Goal: Task Accomplishment & Management: Use online tool/utility

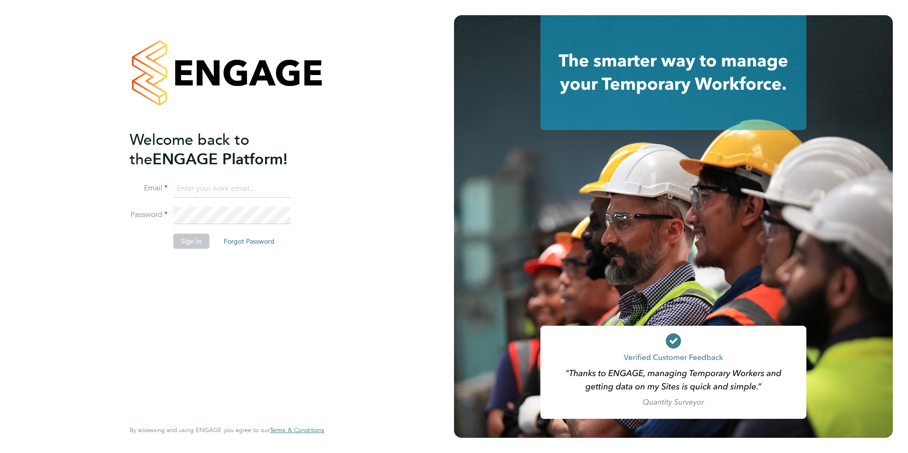
type input "iblackhall@skilledcareers.co.uk"
click at [183, 243] on button "Sign In" at bounding box center [191, 241] width 36 height 15
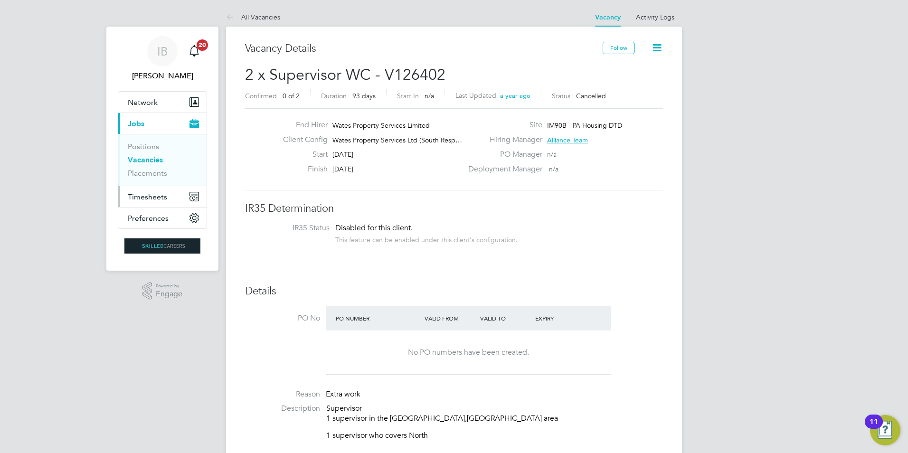
click at [153, 197] on span "Timesheets" at bounding box center [147, 196] width 39 height 9
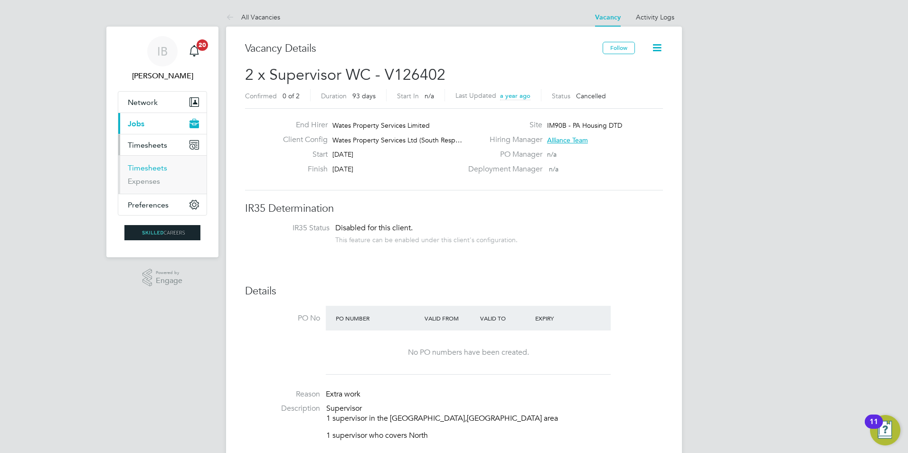
click at [155, 163] on link "Timesheets" at bounding box center [147, 167] width 39 height 9
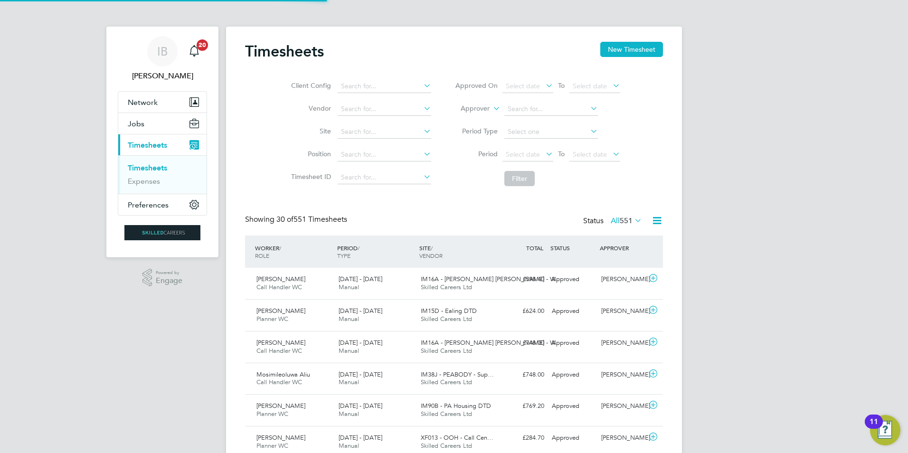
scroll to position [5, 5]
click at [630, 53] on button "New Timesheet" at bounding box center [631, 49] width 63 height 15
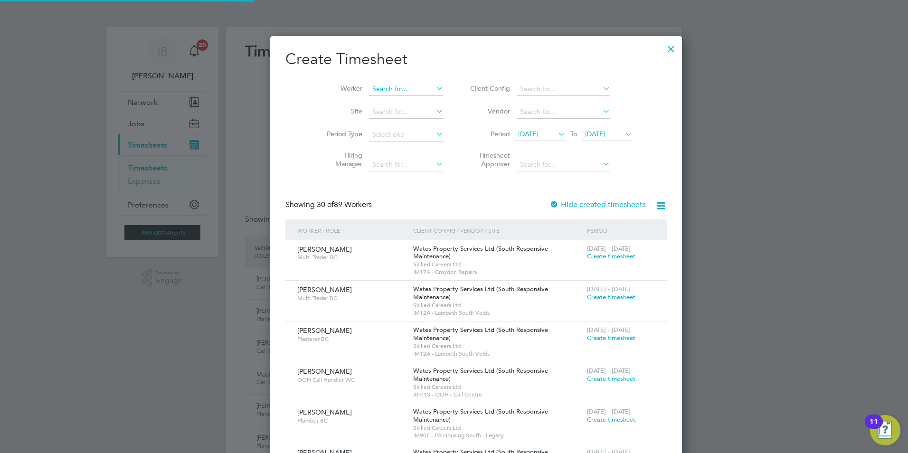
click at [389, 91] on input at bounding box center [406, 89] width 75 height 13
click at [389, 101] on li "[PERSON_NAME]" at bounding box center [406, 101] width 120 height 13
type input "[PERSON_NAME]"
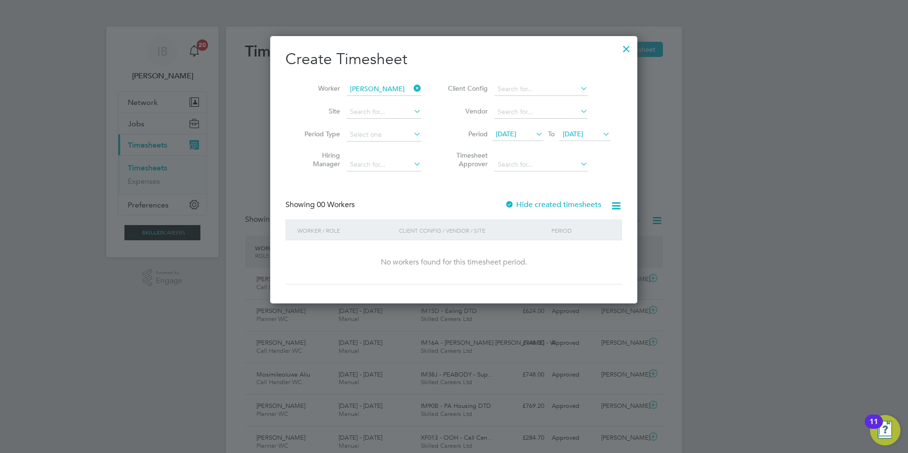
click at [513, 202] on div at bounding box center [510, 205] width 10 height 10
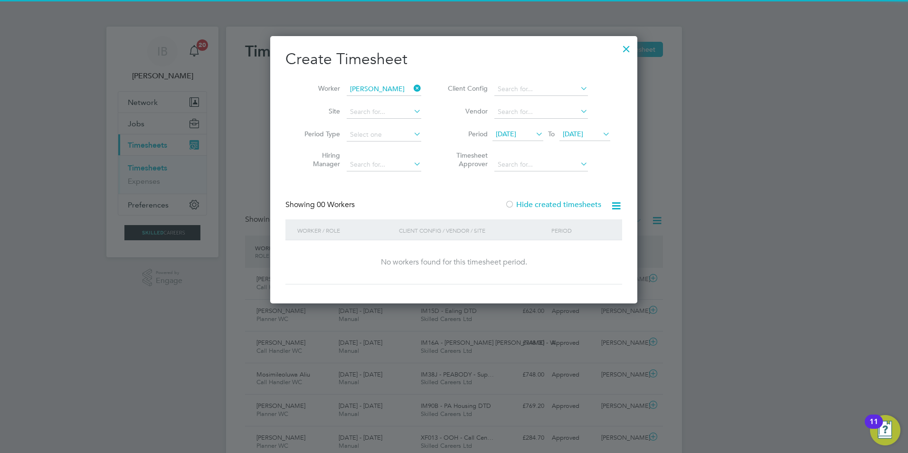
click at [516, 133] on span "[DATE]" at bounding box center [506, 134] width 20 height 9
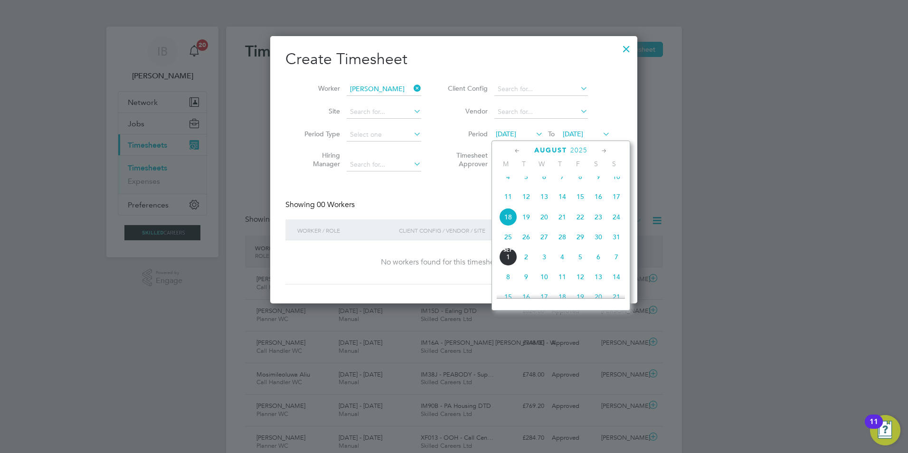
click at [504, 185] on span "4" at bounding box center [508, 177] width 18 height 18
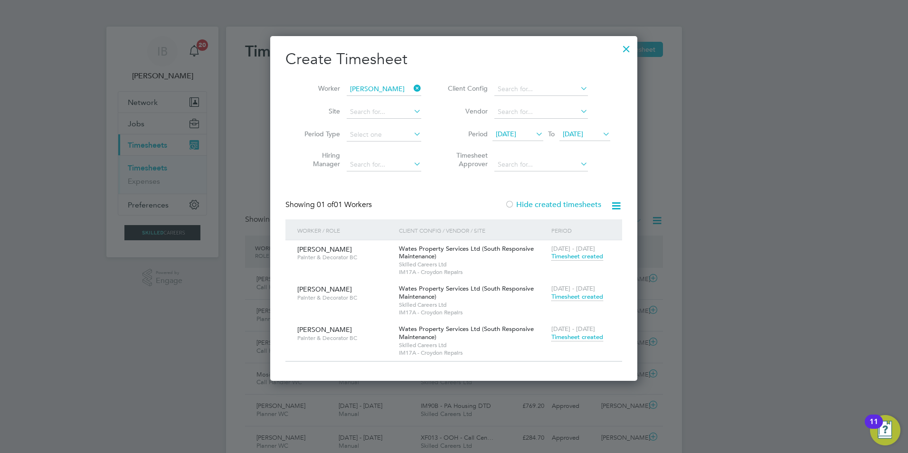
click at [563, 339] on span "Timesheet created" at bounding box center [578, 337] width 52 height 9
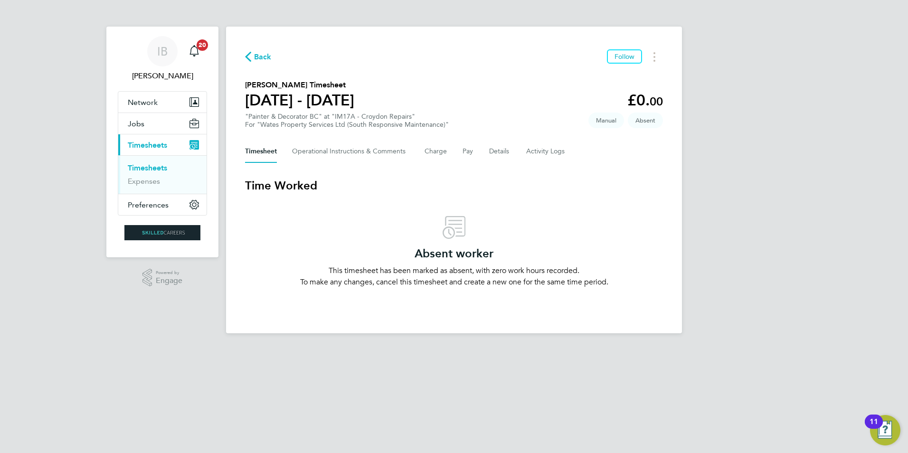
drag, startPoint x: 328, startPoint y: 266, endPoint x: 631, endPoint y: 298, distance: 305.3
click at [631, 298] on div "Back Follow [PERSON_NAME] Timesheet [DATE] - [DATE] £0. 00 "Painter & Decorator…" at bounding box center [454, 180] width 456 height 307
drag, startPoint x: 631, startPoint y: 298, endPoint x: 490, endPoint y: 304, distance: 141.2
click at [494, 305] on div "Back Follow [PERSON_NAME] Timesheet [DATE] - [DATE] £0. 00 "Painter & Decorator…" at bounding box center [454, 180] width 456 height 307
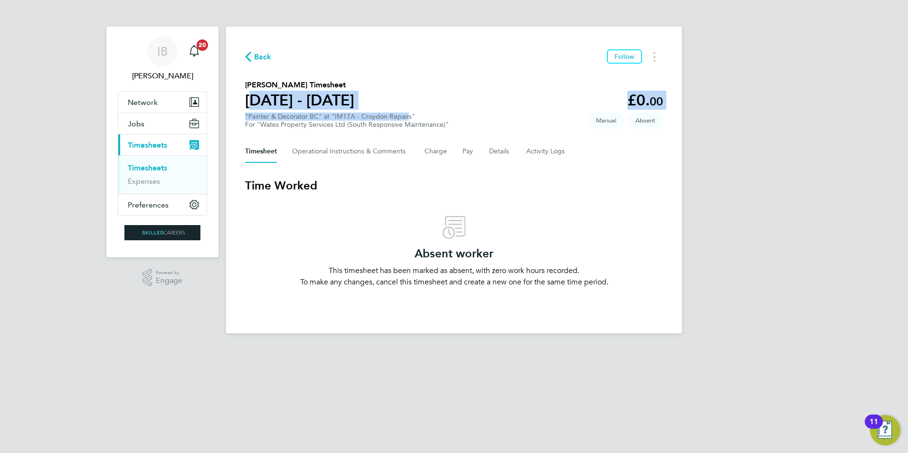
drag, startPoint x: 248, startPoint y: 96, endPoint x: 405, endPoint y: 99, distance: 157.3
click at [405, 99] on section "[PERSON_NAME] Timesheet [DATE] - [DATE] £0. 00 "Painter & Decorator BC" at "IM1…" at bounding box center [454, 103] width 418 height 49
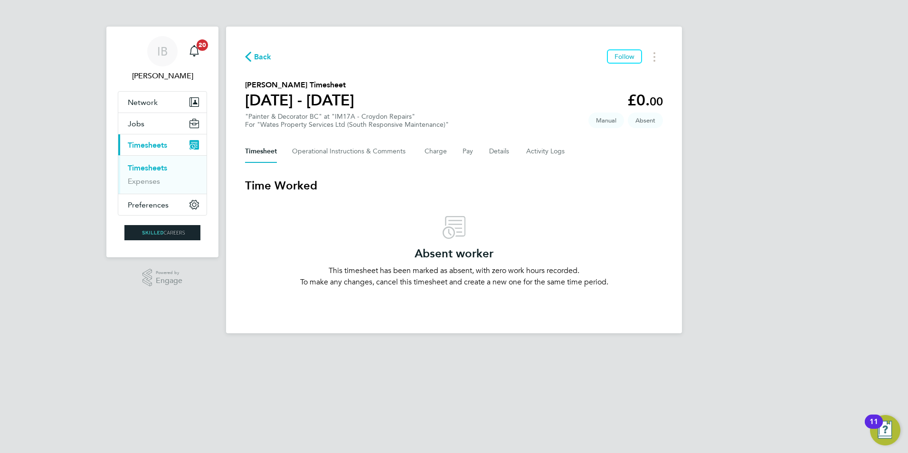
click at [390, 228] on div "Absent worker This timesheet has been marked as absent, with zero work hours re…" at bounding box center [454, 252] width 418 height 72
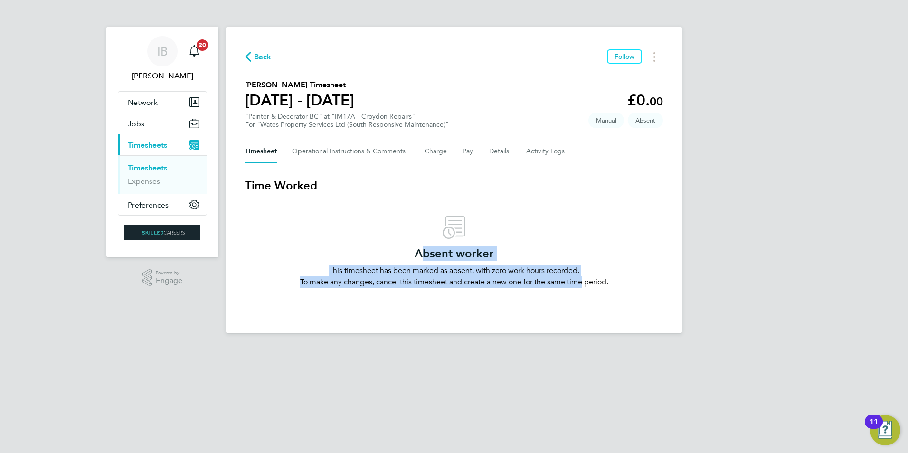
drag, startPoint x: 411, startPoint y: 256, endPoint x: 580, endPoint y: 300, distance: 173.9
click at [580, 300] on div "Back Follow [PERSON_NAME] Timesheet [DATE] - [DATE] £0. 00 "Painter & Decorator…" at bounding box center [454, 180] width 456 height 307
drag, startPoint x: 580, startPoint y: 300, endPoint x: 499, endPoint y: 309, distance: 80.7
click at [517, 312] on div "Back Follow [PERSON_NAME] Timesheet [DATE] - [DATE] £0. 00 "Painter & Decorator…" at bounding box center [454, 180] width 456 height 307
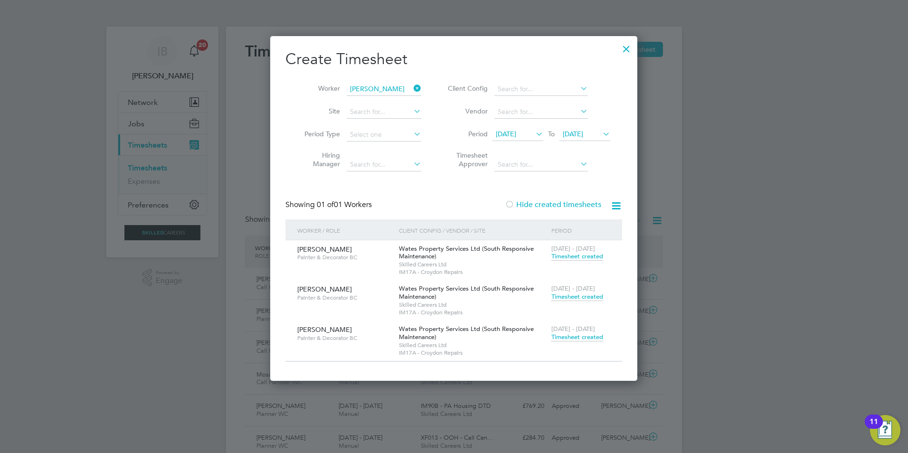
click at [572, 293] on span "Timesheet created" at bounding box center [578, 297] width 52 height 9
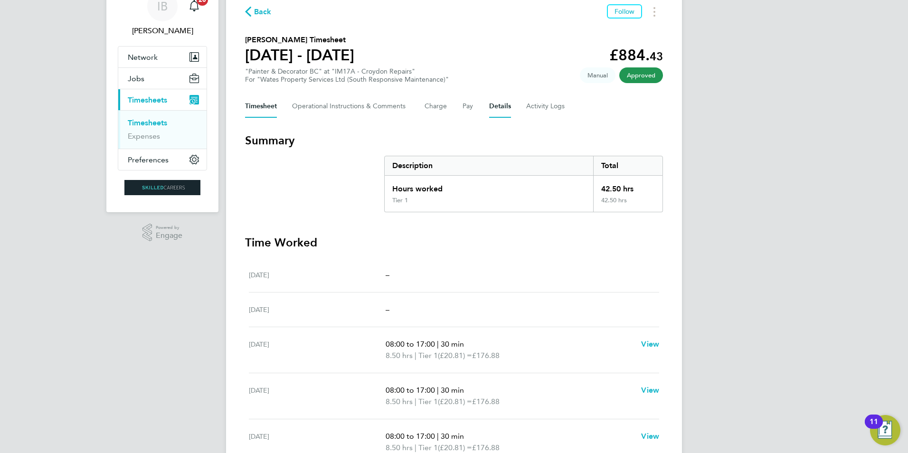
click at [500, 108] on button "Details" at bounding box center [500, 106] width 22 height 23
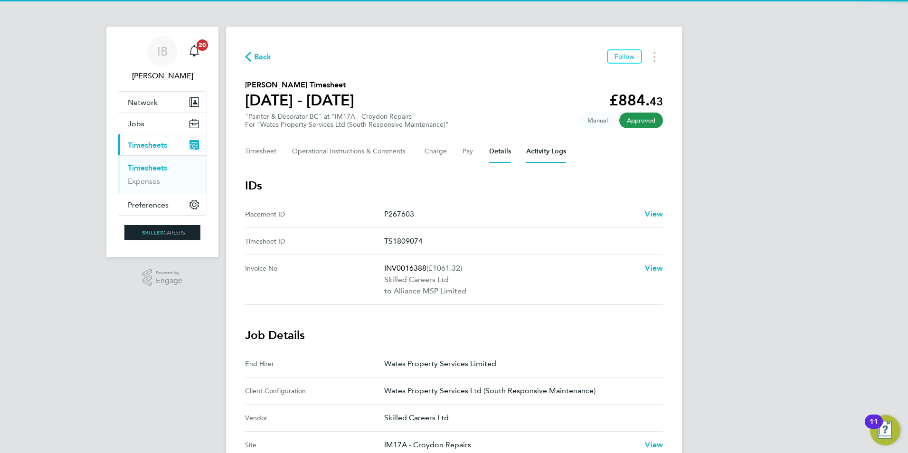
click at [550, 147] on Logs-tab "Activity Logs" at bounding box center [546, 151] width 40 height 23
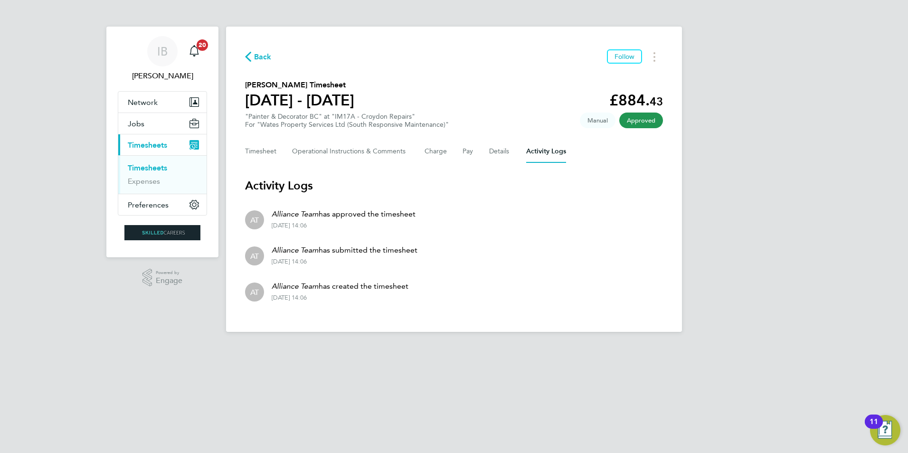
drag, startPoint x: 268, startPoint y: 225, endPoint x: 387, endPoint y: 225, distance: 118.8
click at [387, 225] on div "Alliance Team has approved the timesheet [DATE] 14:06" at bounding box center [340, 219] width 152 height 21
drag, startPoint x: 387, startPoint y: 225, endPoint x: 461, endPoint y: 234, distance: 74.7
click at [461, 234] on li "AT Alliance Team has approved the timesheet [DATE] 14:06" at bounding box center [454, 219] width 418 height 36
click at [502, 148] on button "Details" at bounding box center [500, 151] width 22 height 23
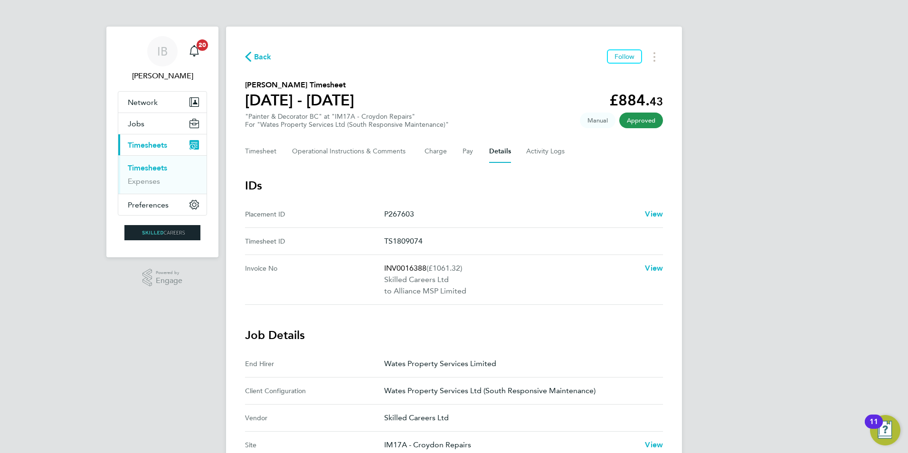
click at [451, 156] on div "Timesheet Operational Instructions & Comments Charge Pay Details Activity Logs" at bounding box center [454, 151] width 418 height 23
click at [416, 156] on div "Timesheet Operational Instructions & Comments Charge Pay Details Activity Logs" at bounding box center [454, 151] width 418 height 23
click at [354, 152] on Comments-tab "Operational Instructions & Comments" at bounding box center [350, 151] width 117 height 23
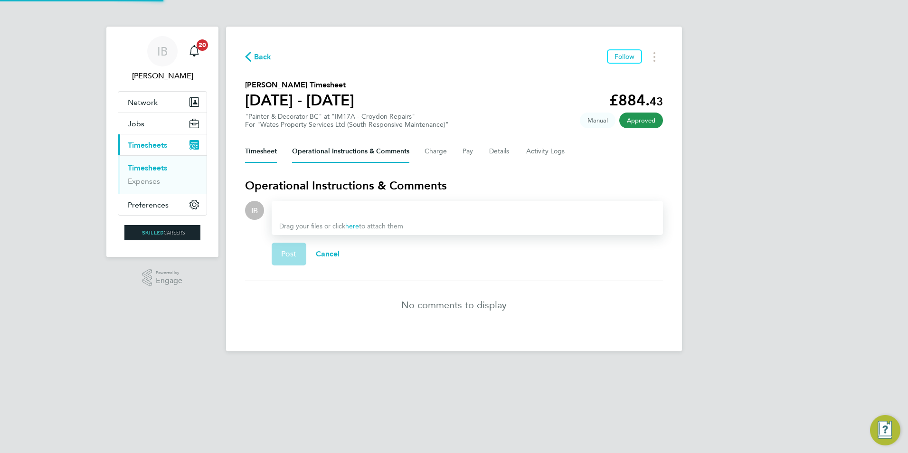
click at [257, 152] on button "Timesheet" at bounding box center [261, 151] width 32 height 23
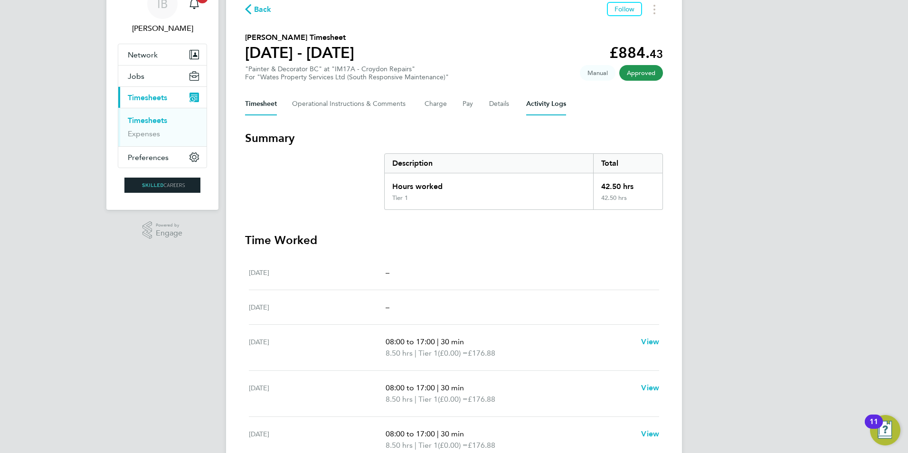
click at [549, 106] on Logs-tab "Activity Logs" at bounding box center [546, 104] width 40 height 23
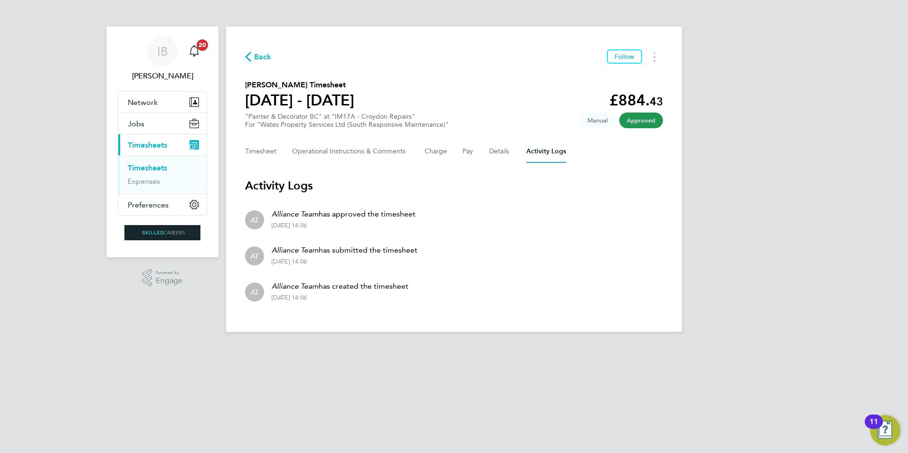
drag, startPoint x: 274, startPoint y: 224, endPoint x: 311, endPoint y: 225, distance: 36.6
click at [311, 225] on div "[DATE] 14:06" at bounding box center [344, 226] width 144 height 8
drag, startPoint x: 311, startPoint y: 225, endPoint x: 394, endPoint y: 236, distance: 83.9
click at [394, 236] on li "AT Alliance Team has approved the timesheet [DATE] 14:06" at bounding box center [454, 219] width 418 height 36
click at [257, 158] on button "Timesheet" at bounding box center [261, 151] width 32 height 23
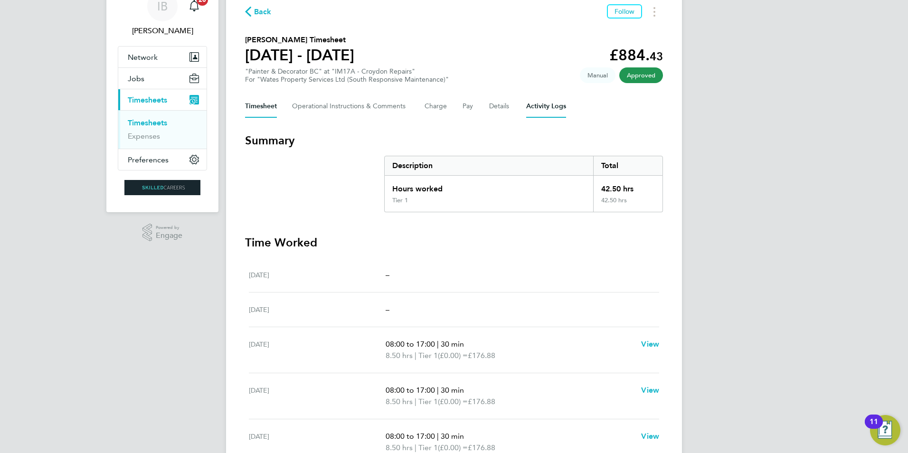
click at [533, 112] on Logs-tab "Activity Logs" at bounding box center [546, 106] width 40 height 23
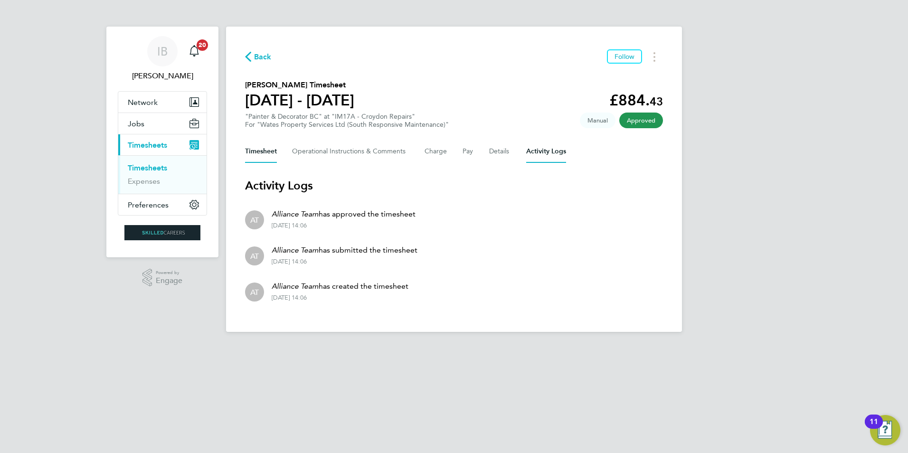
click at [266, 155] on button "Timesheet" at bounding box center [261, 151] width 32 height 23
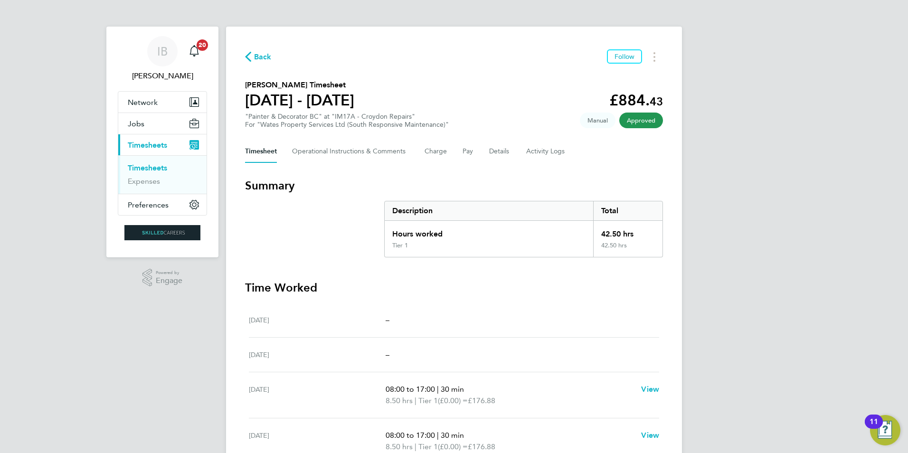
drag, startPoint x: 391, startPoint y: 234, endPoint x: 477, endPoint y: 262, distance: 89.8
click at [477, 262] on section "Summary Description Total Hours worked 42.50 hrs Tier 1 42.50 hrs Time Worked […" at bounding box center [454, 390] width 418 height 425
drag, startPoint x: 477, startPoint y: 262, endPoint x: 463, endPoint y: 330, distance: 69.3
click at [463, 330] on div "[DATE] –" at bounding box center [454, 320] width 410 height 35
click at [772, 84] on div "IB [PERSON_NAME] Notifications 20 Applications: Network Businesses Sites Worker…" at bounding box center [454, 320] width 908 height 641
